Goal: Task Accomplishment & Management: Use online tool/utility

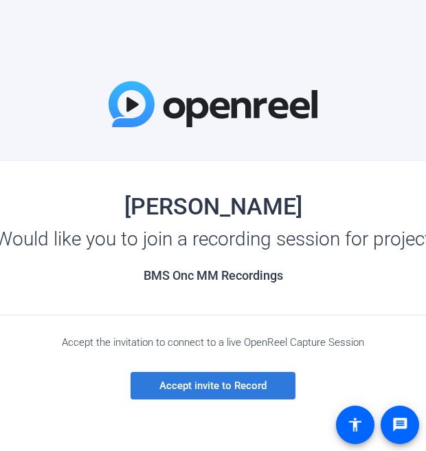
click at [231, 383] on span "Accept invite to Record" at bounding box center [212, 385] width 107 height 12
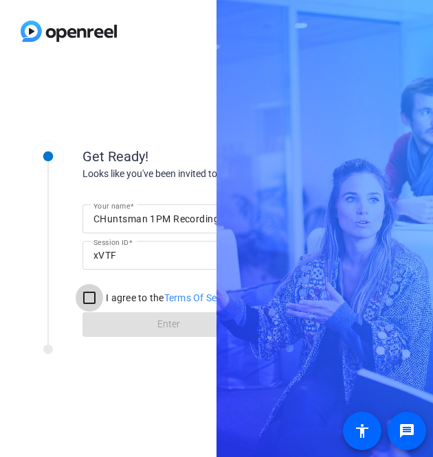
click at [88, 304] on input "I agree to the Terms Of Service" at bounding box center [89, 297] width 27 height 27
checkbox input "true"
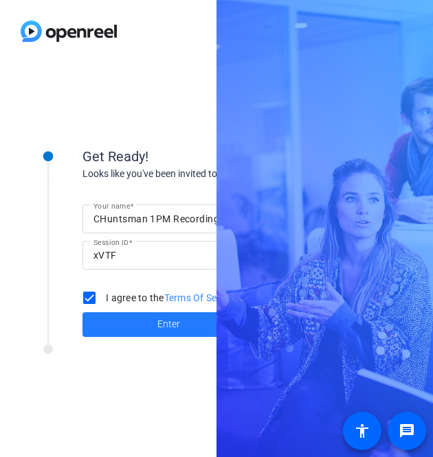
click at [117, 326] on span at bounding box center [168, 324] width 172 height 33
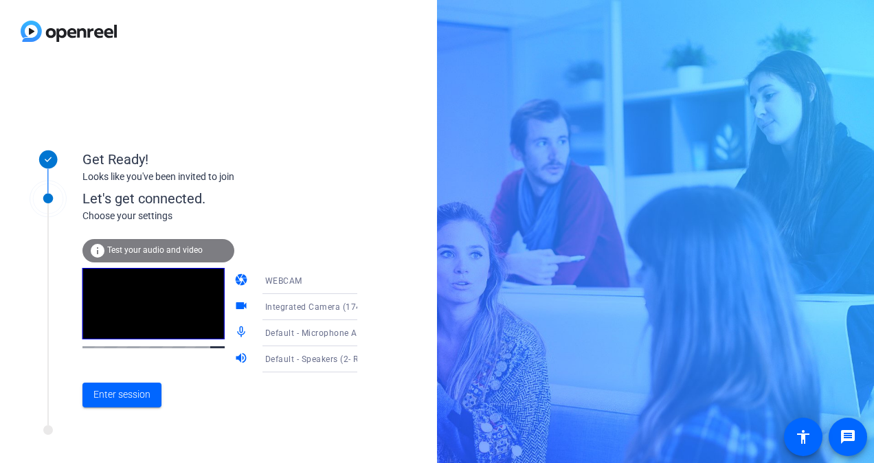
click at [319, 282] on div "WEBCAM" at bounding box center [316, 280] width 103 height 17
click at [319, 282] on div at bounding box center [437, 231] width 874 height 463
click at [134, 392] on span "Enter session" at bounding box center [121, 394] width 57 height 14
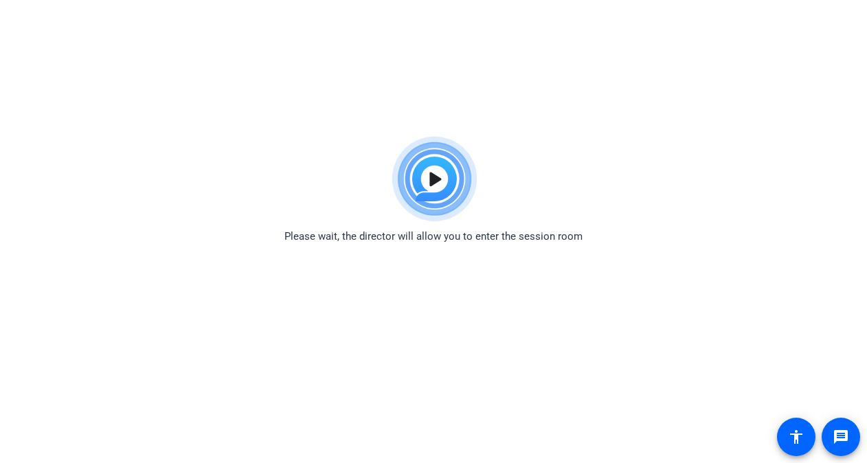
click at [134, 392] on body "Accessibility Screen-Reader Guide, Feedback, and Issue Reporting | New window P…" at bounding box center [433, 361] width 867 height 463
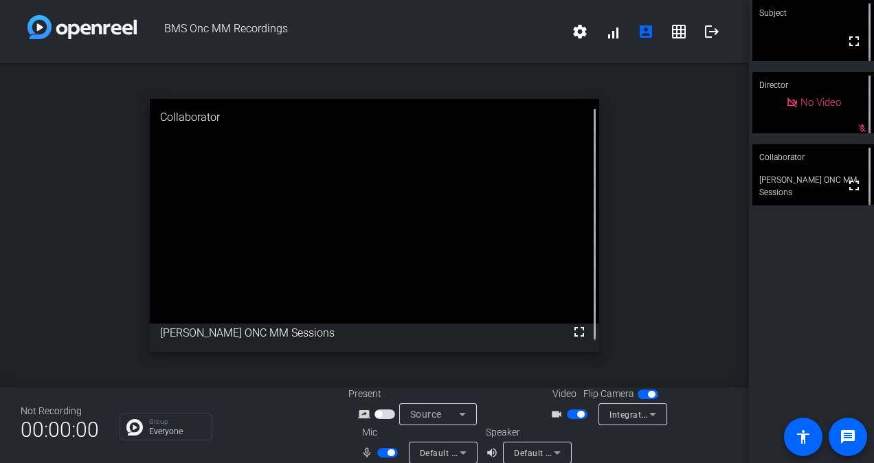
click at [432, 326] on div "open_in_new Collaborator fullscreen [PERSON_NAME] ONC MM Sessions" at bounding box center [374, 225] width 749 height 324
